Goal: Transaction & Acquisition: Purchase product/service

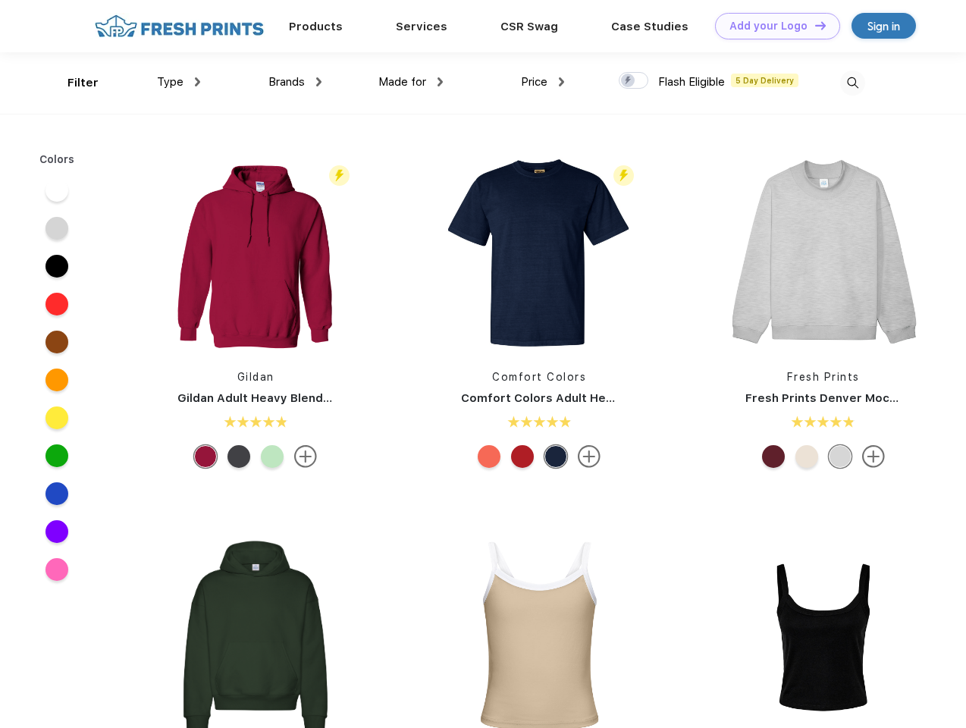
click at [772, 26] on link "Add your Logo Design Tool" at bounding box center [777, 26] width 125 height 27
click at [0, 0] on div "Design Tool" at bounding box center [0, 0] width 0 height 0
click at [814, 25] on link "Add your Logo Design Tool" at bounding box center [777, 26] width 125 height 27
click at [73, 83] on div "Filter" at bounding box center [82, 82] width 31 height 17
click at [179, 82] on span "Type" at bounding box center [170, 82] width 27 height 14
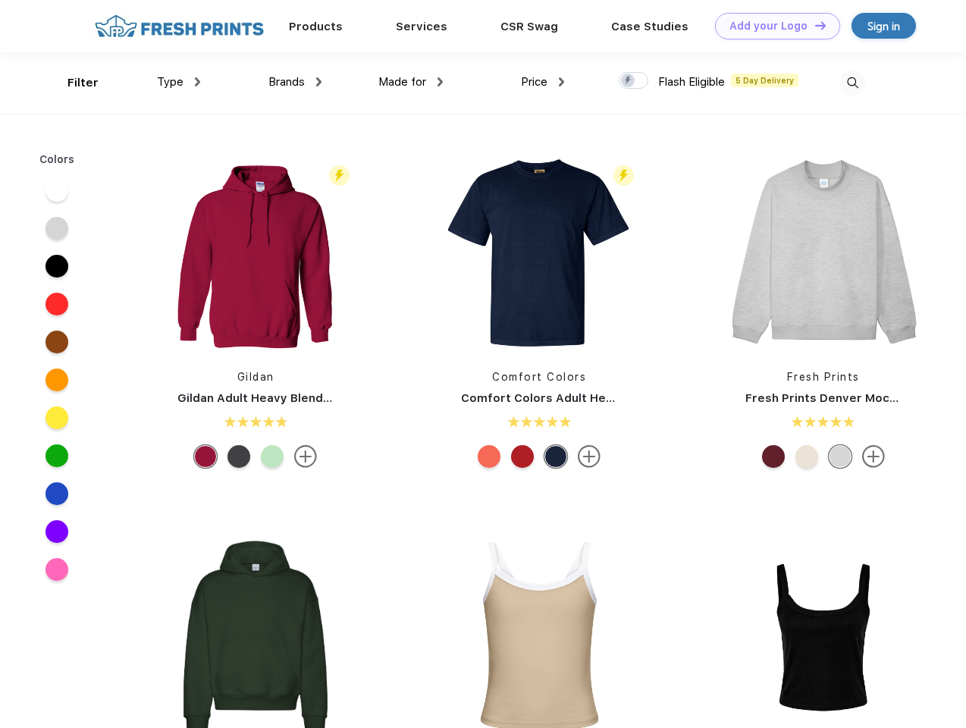
click at [295, 82] on span "Brands" at bounding box center [286, 82] width 36 height 14
click at [411, 82] on span "Made for" at bounding box center [402, 82] width 48 height 14
click at [543, 82] on span "Price" at bounding box center [534, 82] width 27 height 14
click at [634, 81] on div at bounding box center [634, 80] width 30 height 17
click at [629, 81] on input "checkbox" at bounding box center [624, 76] width 10 height 10
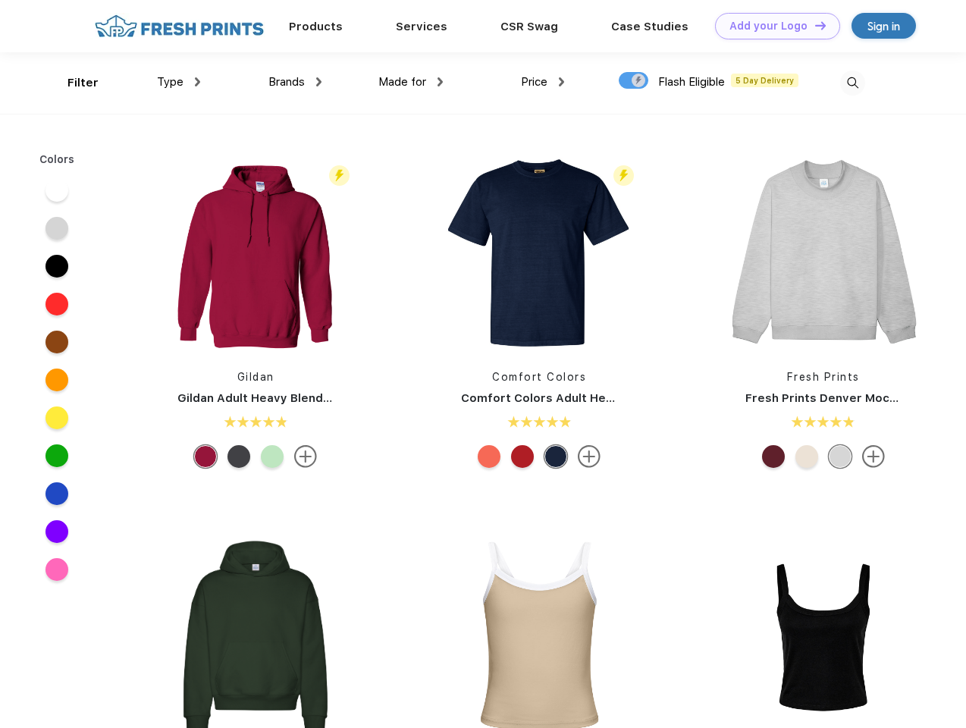
click at [852, 83] on img at bounding box center [852, 83] width 25 height 25
